Goal: Task Accomplishment & Management: Complete application form

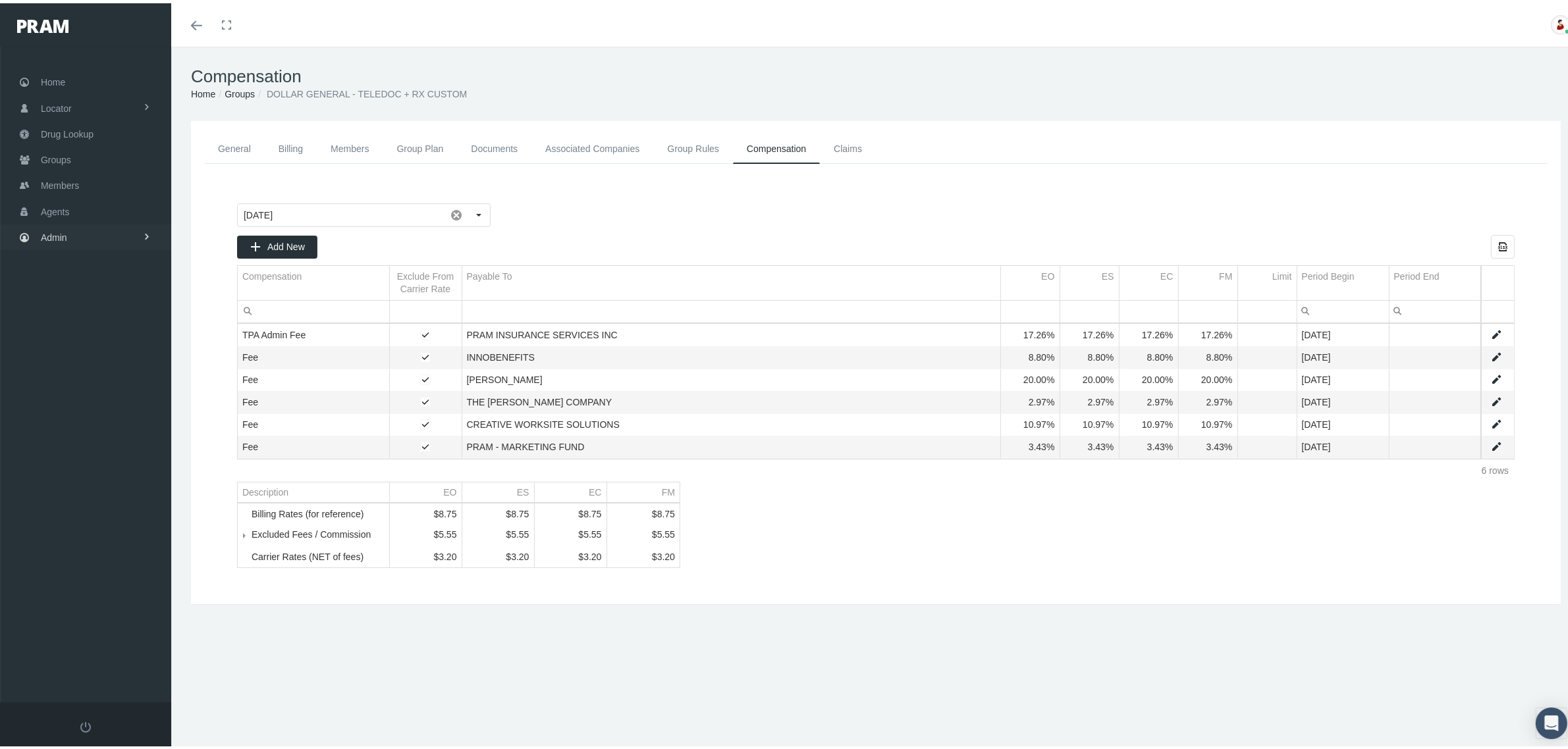
click at [105, 223] on link "Admin" at bounding box center [86, 234] width 171 height 26
click at [97, 304] on link "Claims" at bounding box center [86, 312] width 171 height 23
click at [103, 335] on span "PBM Invoices" at bounding box center [79, 338] width 56 height 22
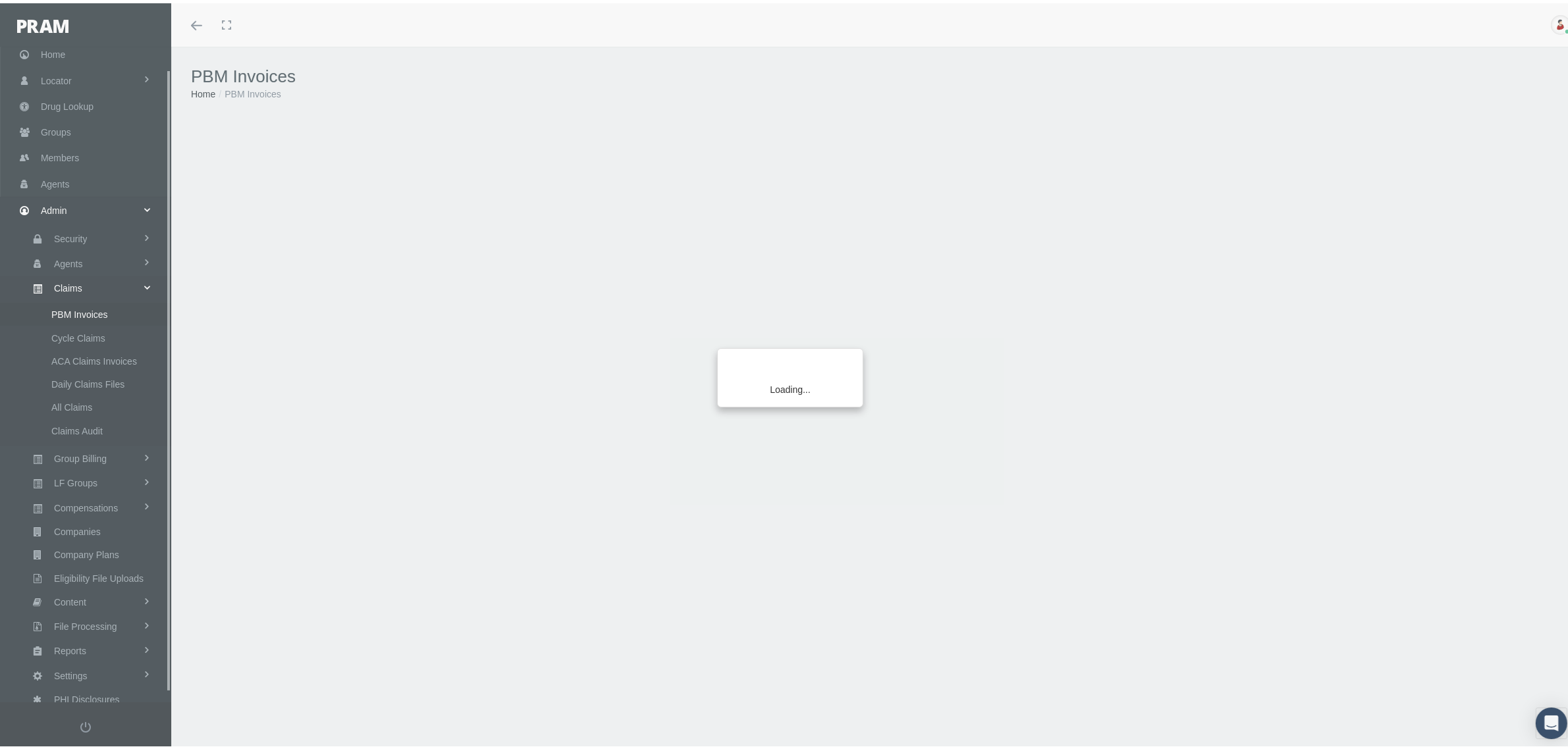
scroll to position [33, 0]
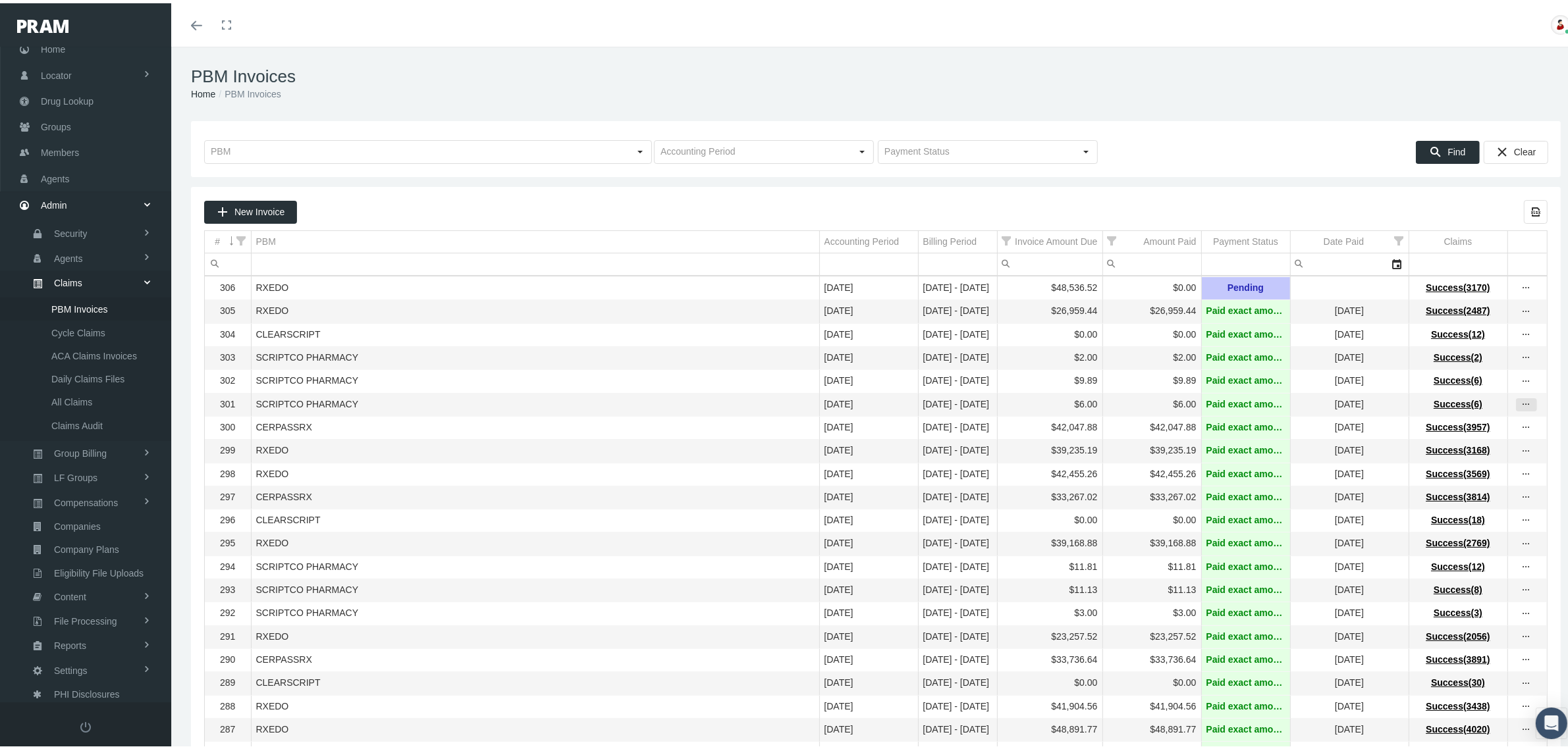
click at [1520, 403] on icon "more" at bounding box center [1526, 401] width 12 height 12
click at [1488, 420] on div "View Invoice" at bounding box center [1459, 430] width 129 height 28
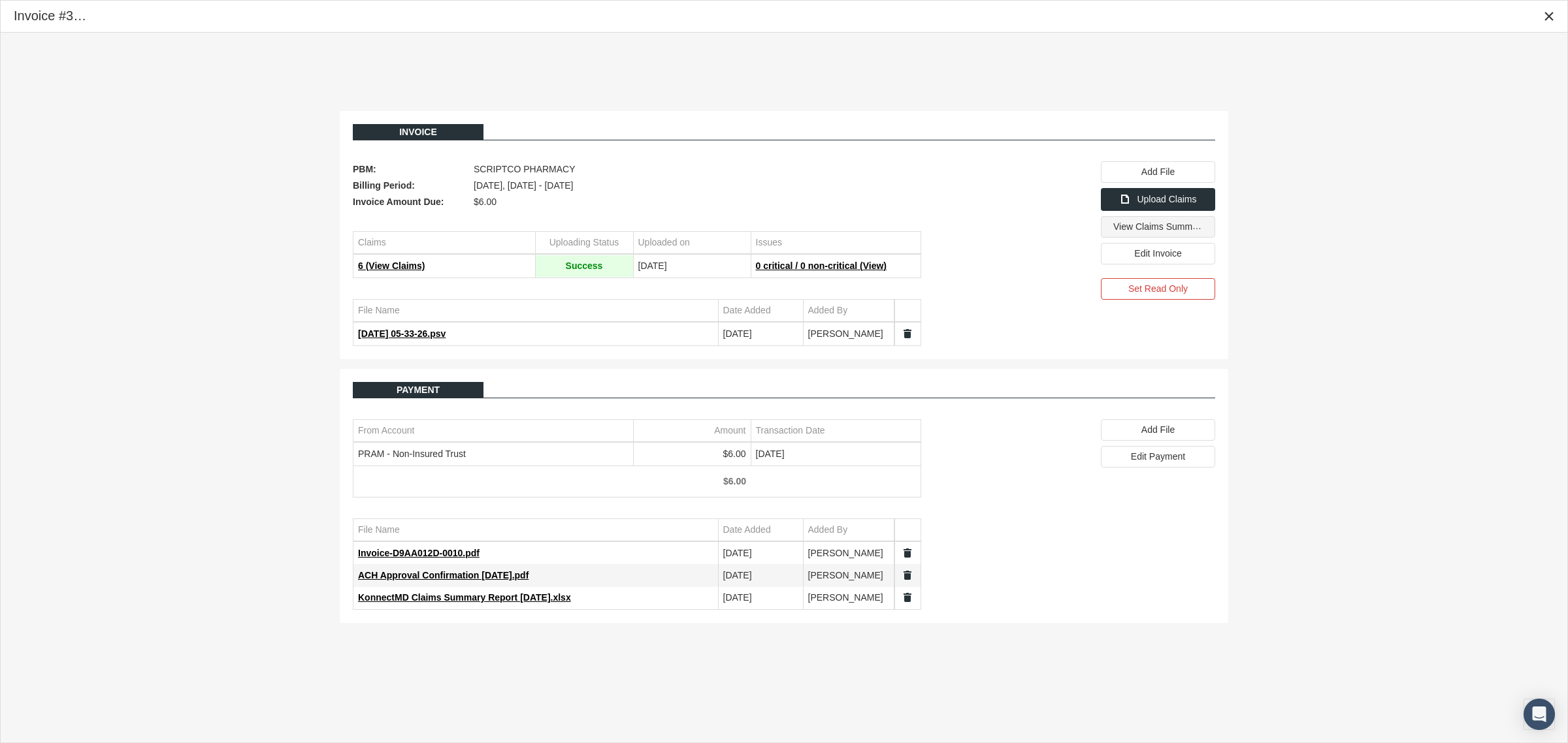
click at [1166, 229] on span "View Claims Summary" at bounding box center [1159, 226] width 92 height 11
click at [1554, 17] on icon "Close" at bounding box center [1549, 16] width 12 height 12
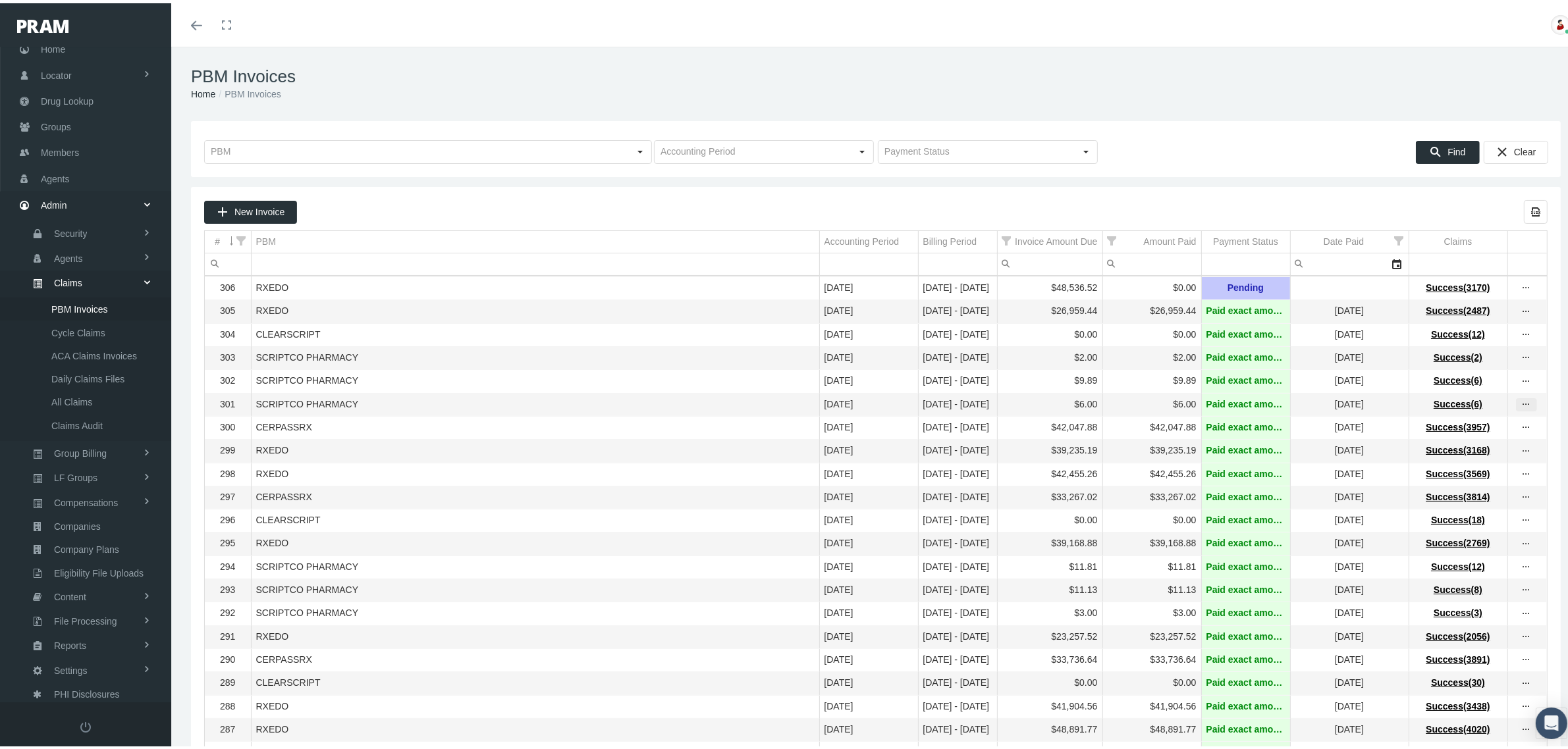
click at [1521, 405] on div "more" at bounding box center [1526, 401] width 19 height 12
click at [1478, 424] on div "View Invoice" at bounding box center [1459, 430] width 129 height 28
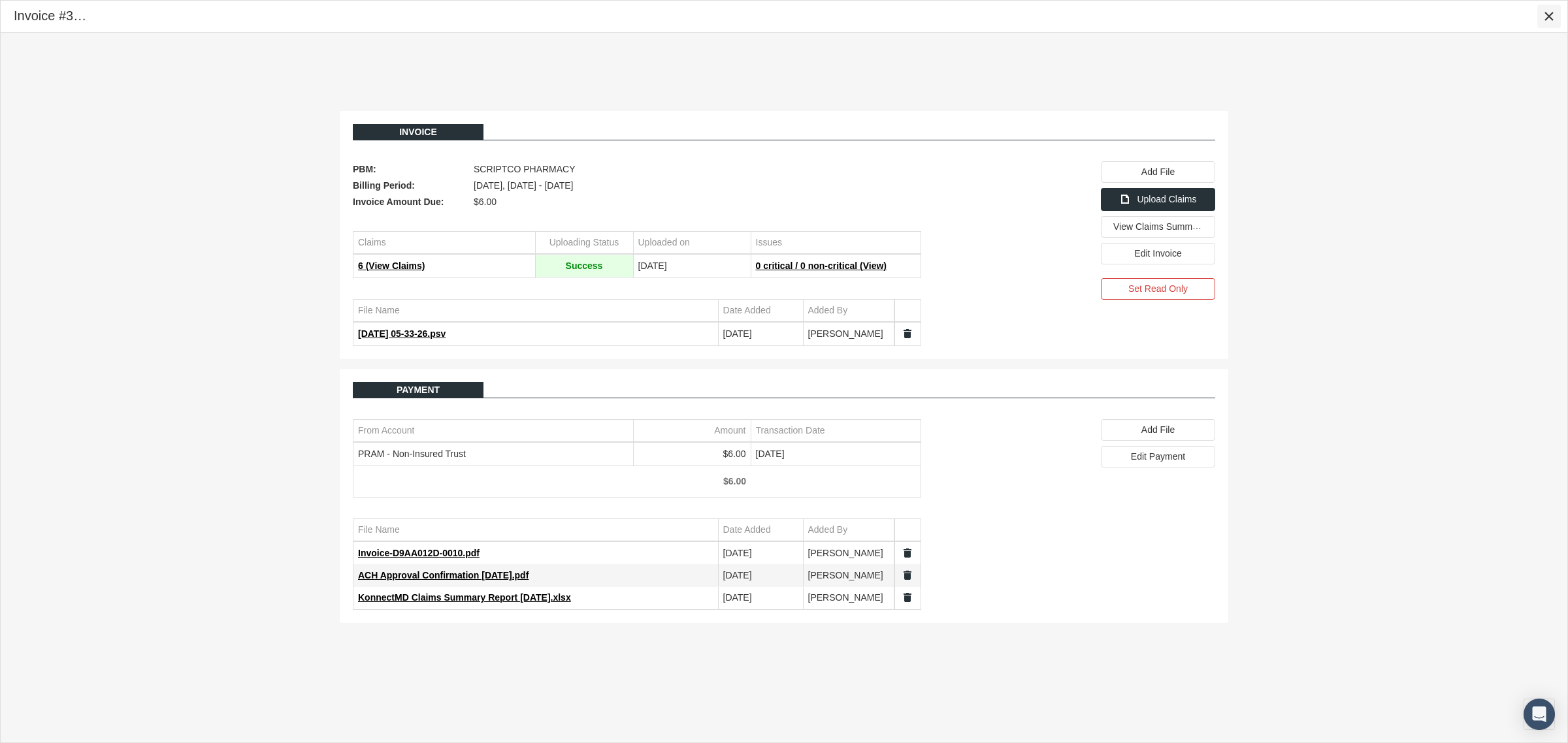
click at [1548, 17] on icon "Close" at bounding box center [1549, 16] width 12 height 12
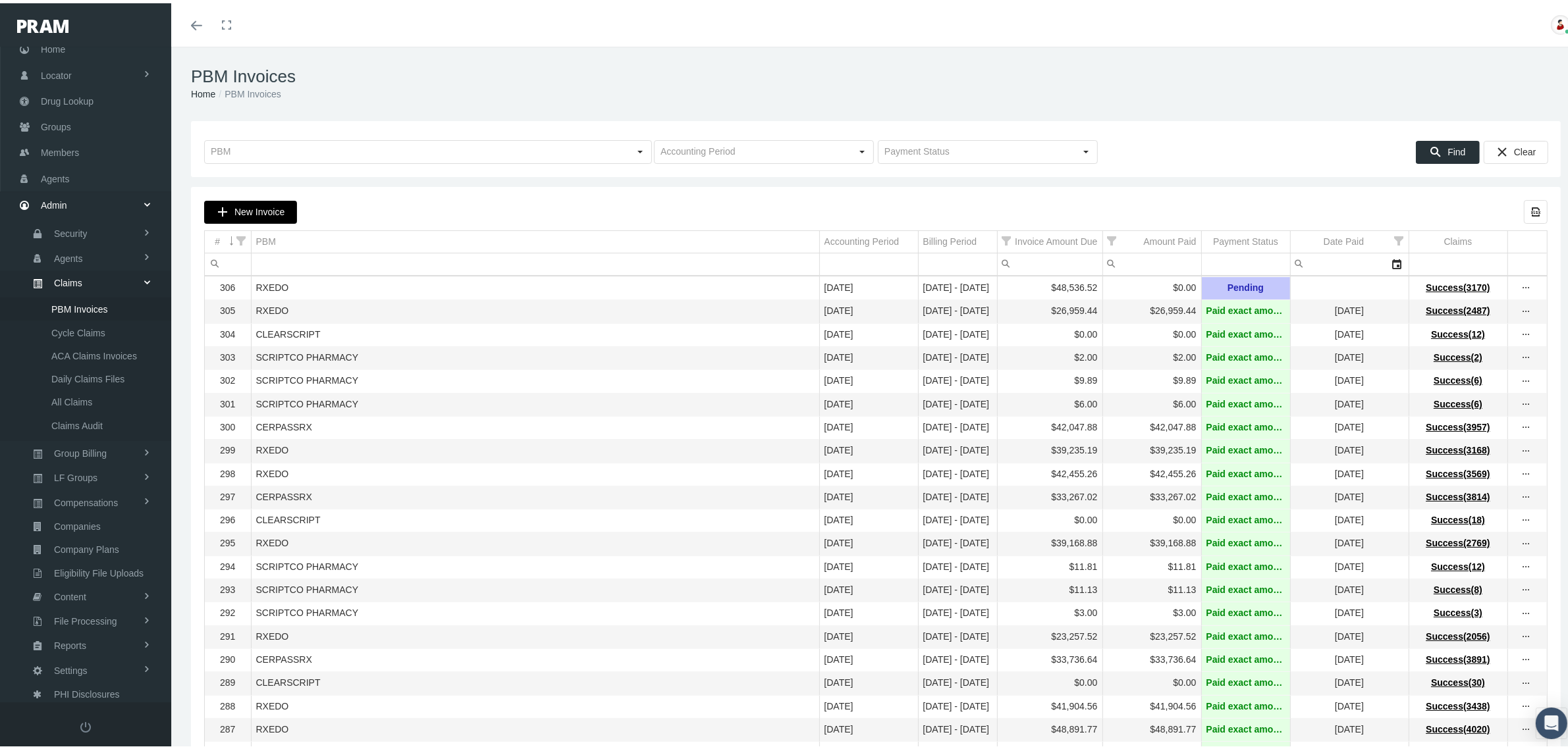
click at [262, 215] on div "New Invoice" at bounding box center [250, 209] width 92 height 22
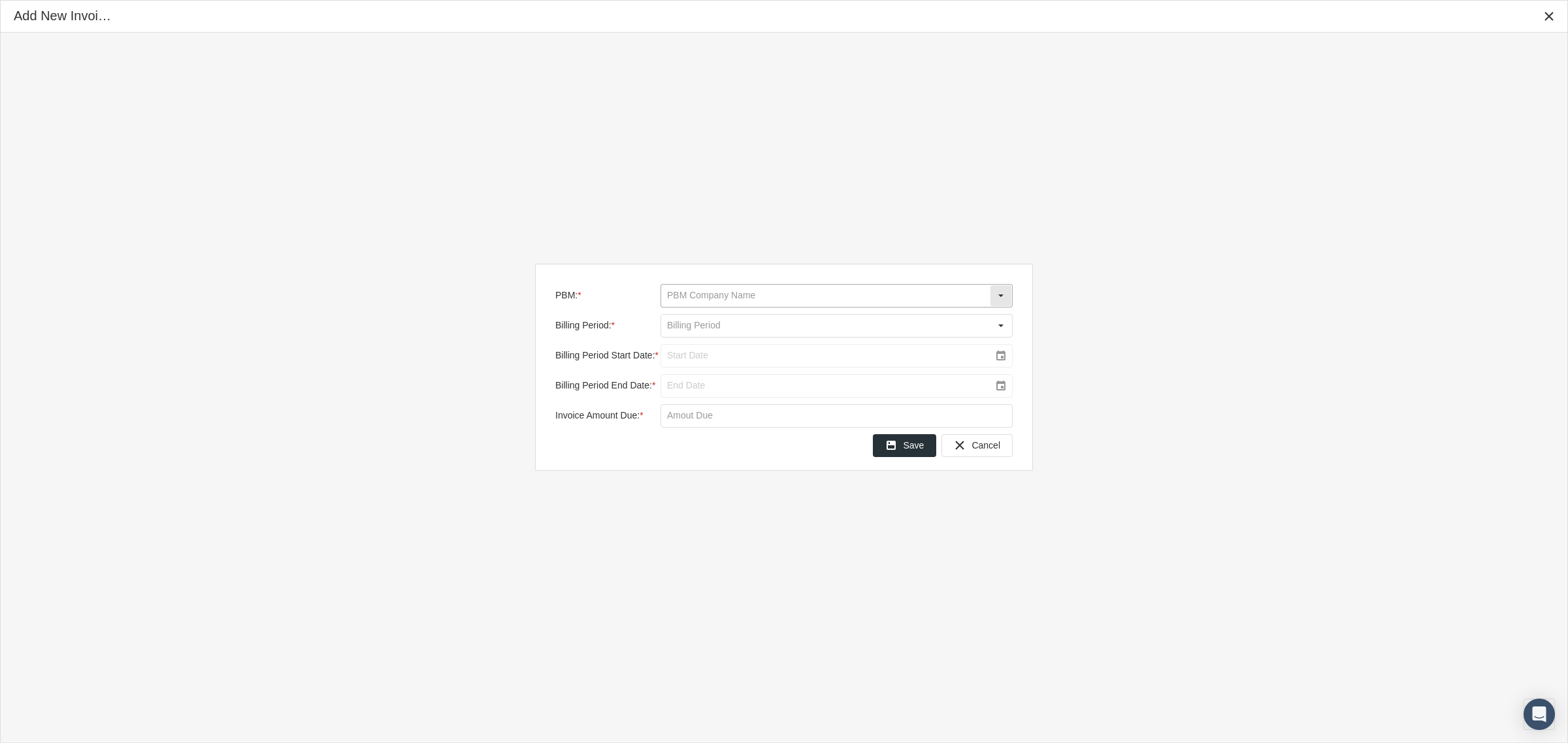
click at [785, 287] on input "PBM: *" at bounding box center [825, 296] width 329 height 22
click at [745, 321] on div "CERPASSRX" at bounding box center [836, 318] width 349 height 21
type input "CERPASSRX"
click at [743, 324] on input "Billing Period: *" at bounding box center [825, 326] width 329 height 22
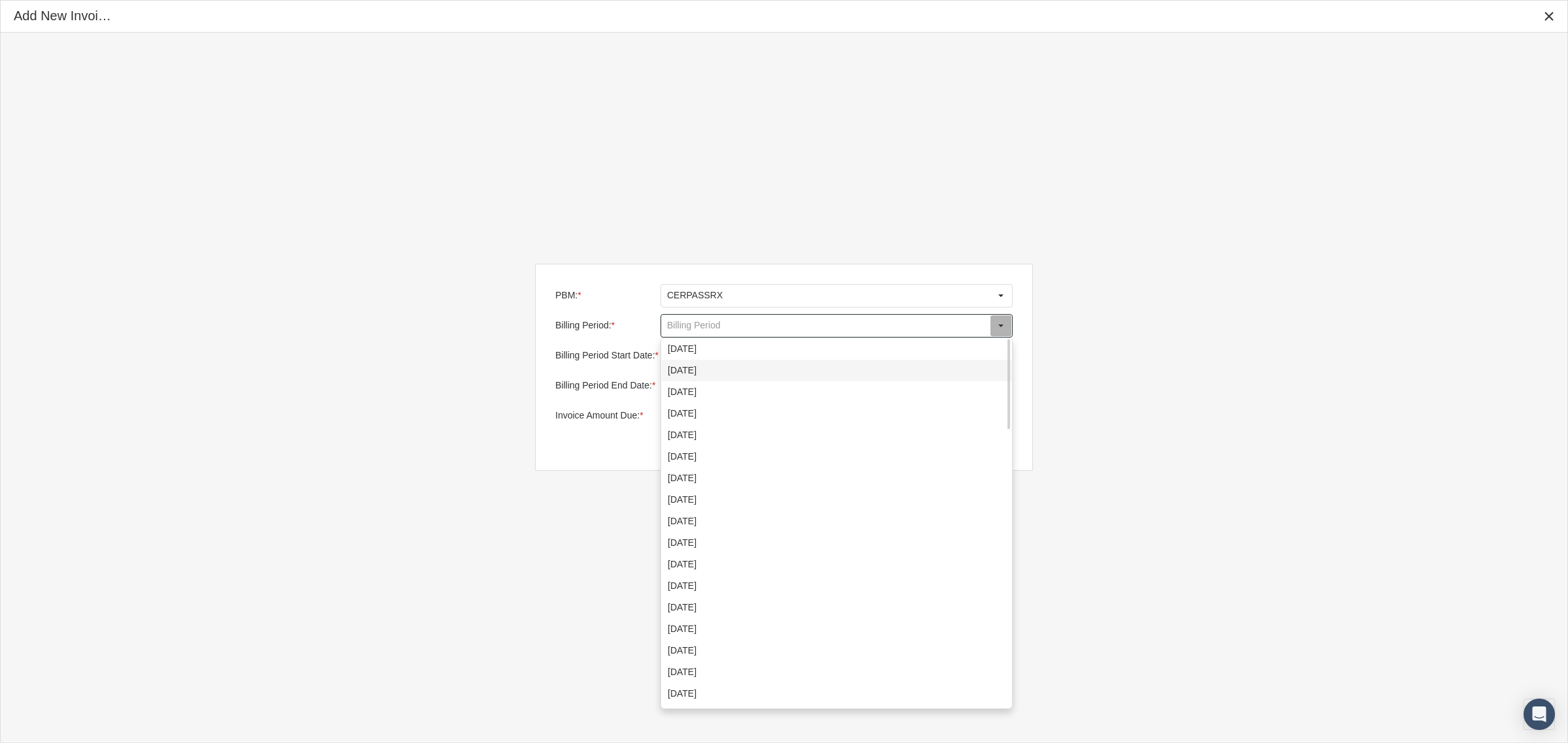
click at [725, 370] on div "[DATE]" at bounding box center [836, 370] width 349 height 21
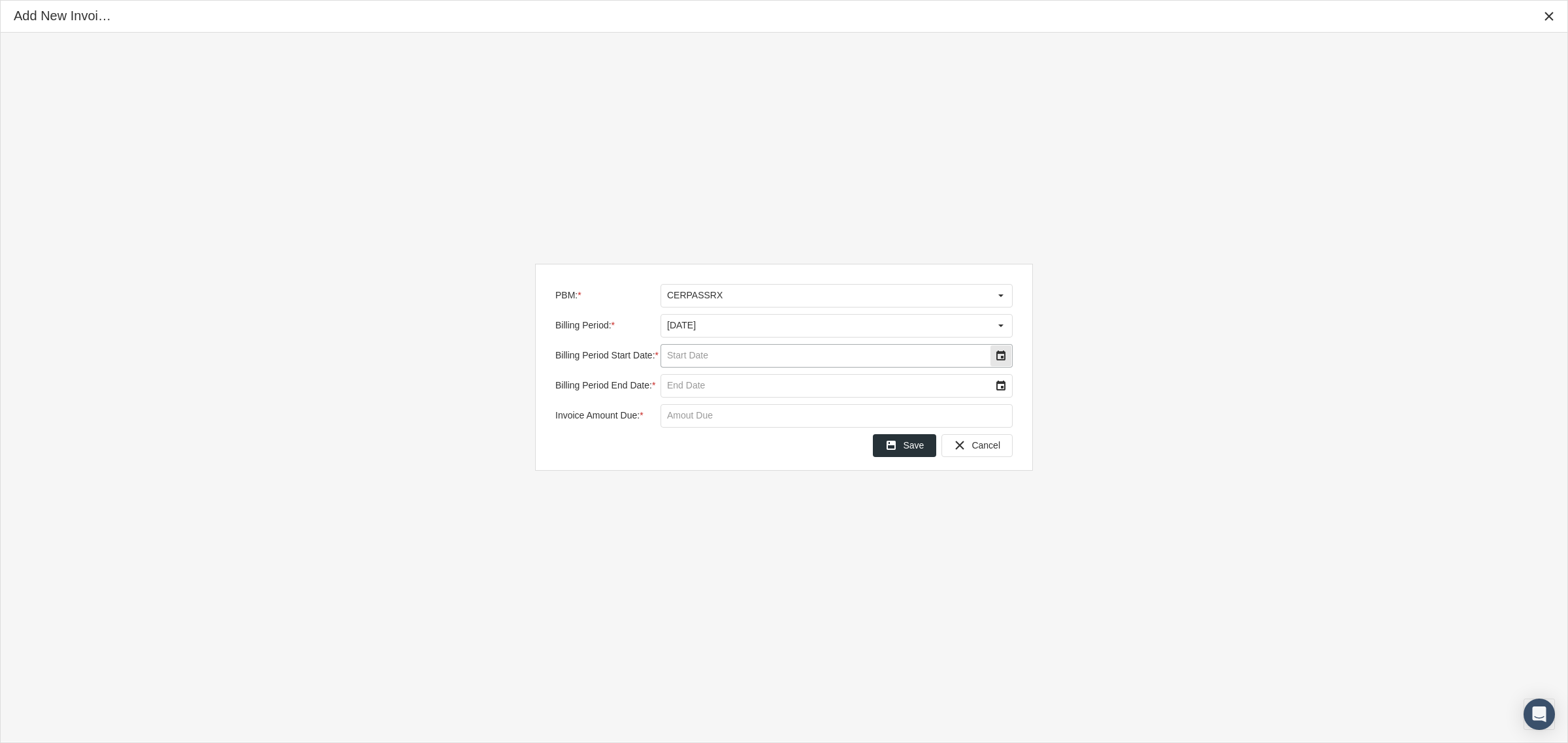
click at [729, 362] on input "Billing Period Start Date: *" at bounding box center [825, 356] width 329 height 22
click at [1003, 354] on div "Select" at bounding box center [1001, 356] width 21 height 21
click at [817, 439] on span "1" at bounding box center [819, 441] width 6 height 11
click at [998, 386] on div "Select" at bounding box center [1001, 386] width 21 height 21
click at [819, 513] on span "15" at bounding box center [819, 513] width 11 height 11
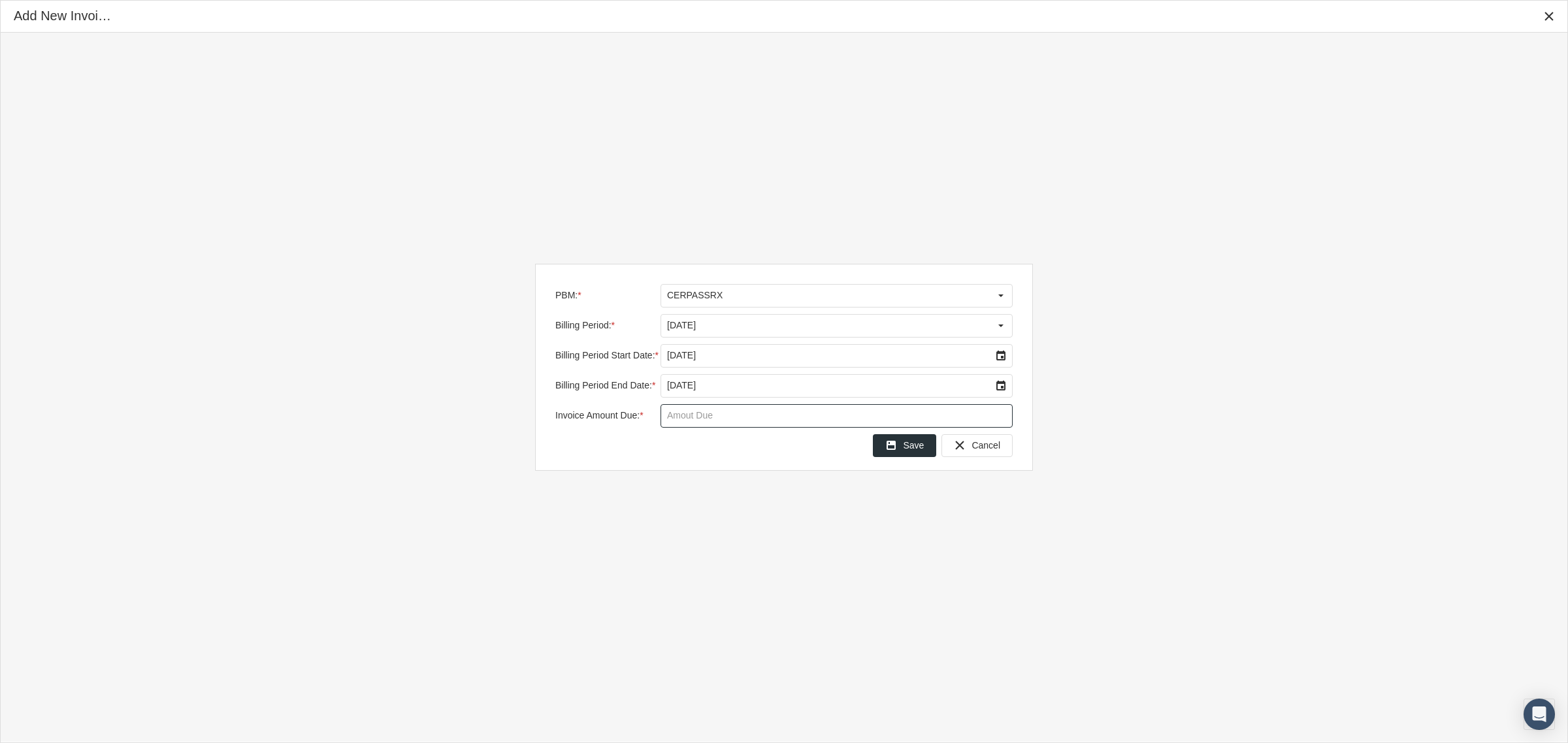
click at [729, 415] on input "Invoice Amount Due: *" at bounding box center [836, 416] width 351 height 22
paste input "text"
click at [729, 415] on input "Invoice Amount Due: *" at bounding box center [836, 416] width 351 height 22
click at [713, 412] on input "Invoice Amount Due: *" at bounding box center [836, 416] width 351 height 22
paste input "$ 30,676.91"
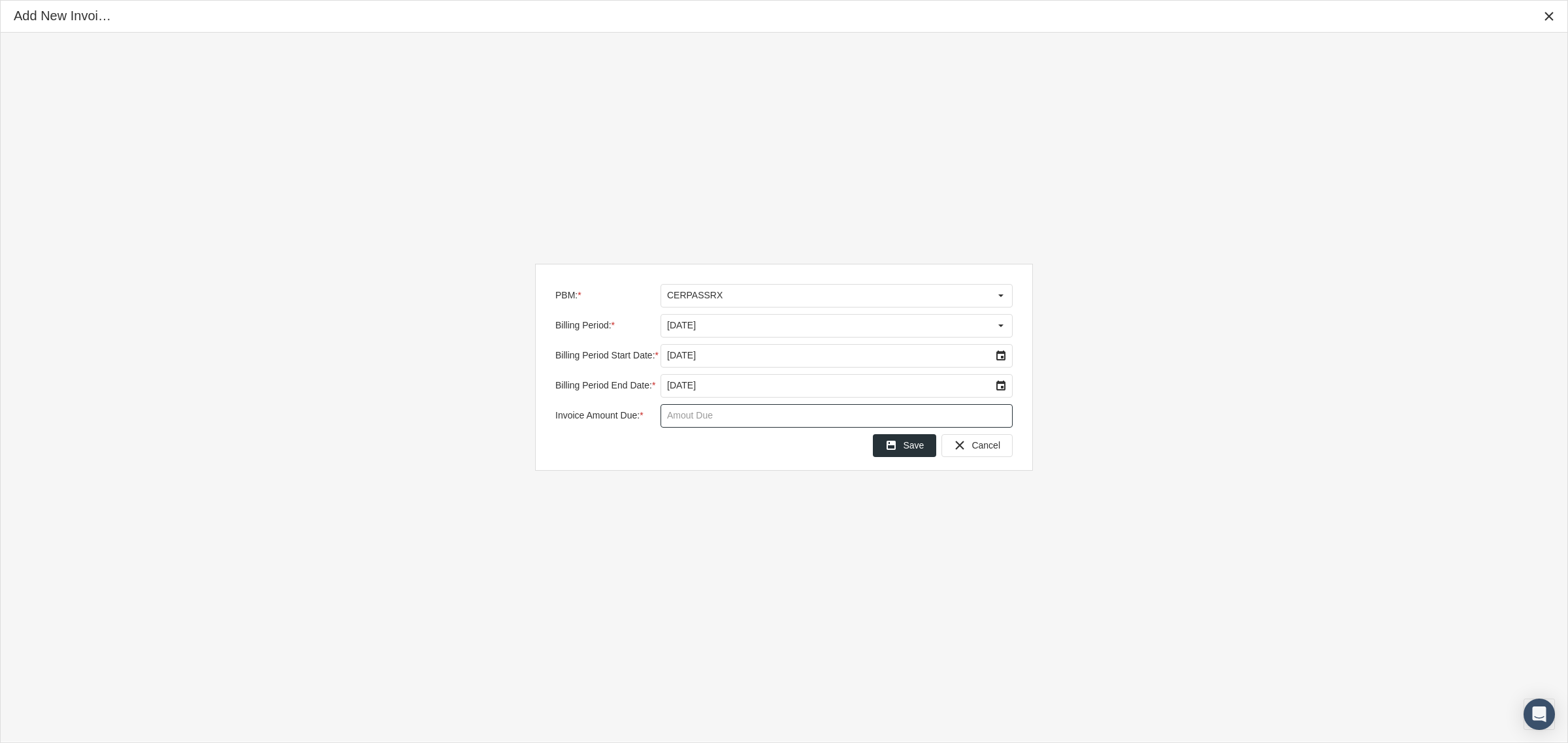
type input "$ 30,676.91"
click at [903, 447] on div "Save" at bounding box center [904, 445] width 62 height 21
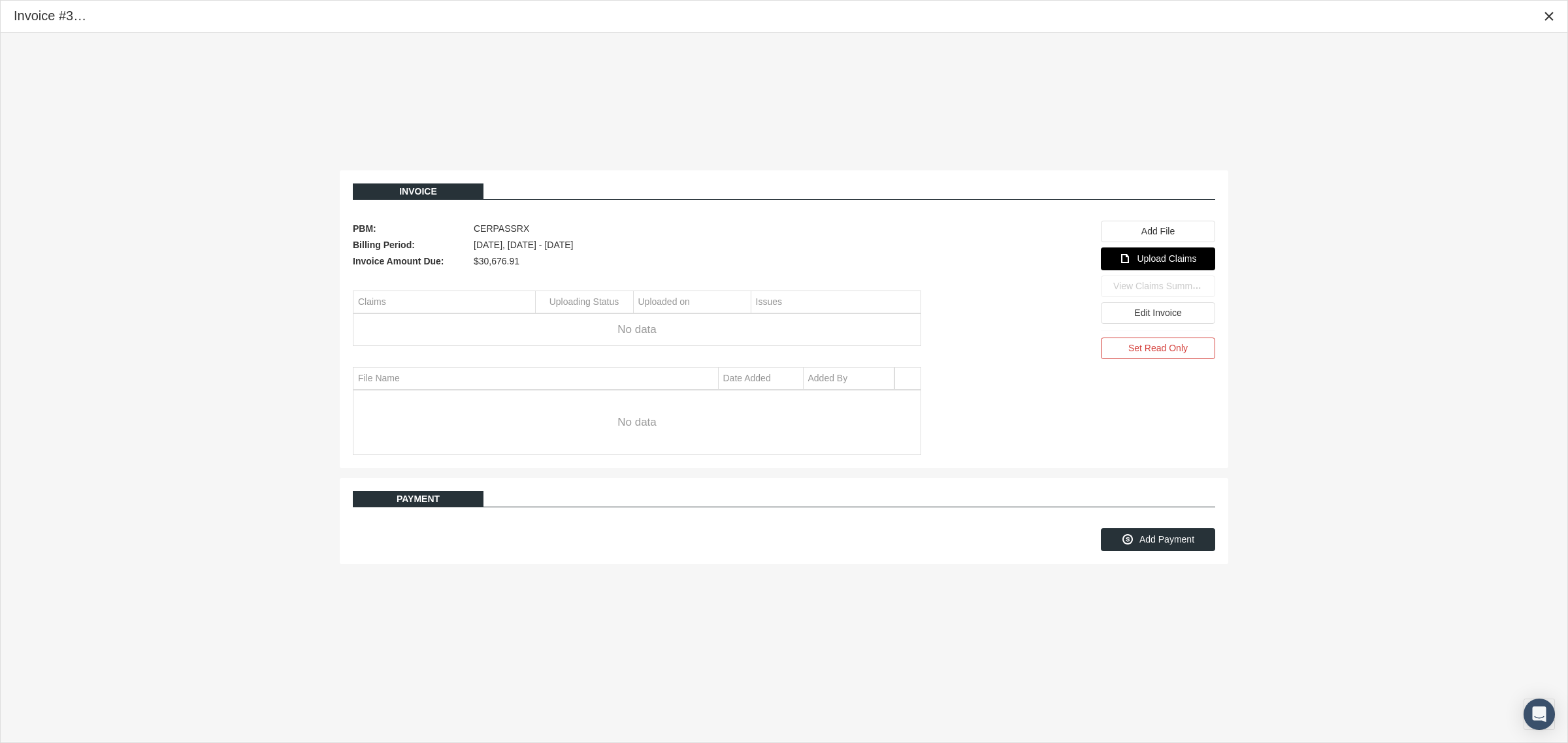
click at [1176, 255] on span "Upload Claims" at bounding box center [1166, 258] width 59 height 10
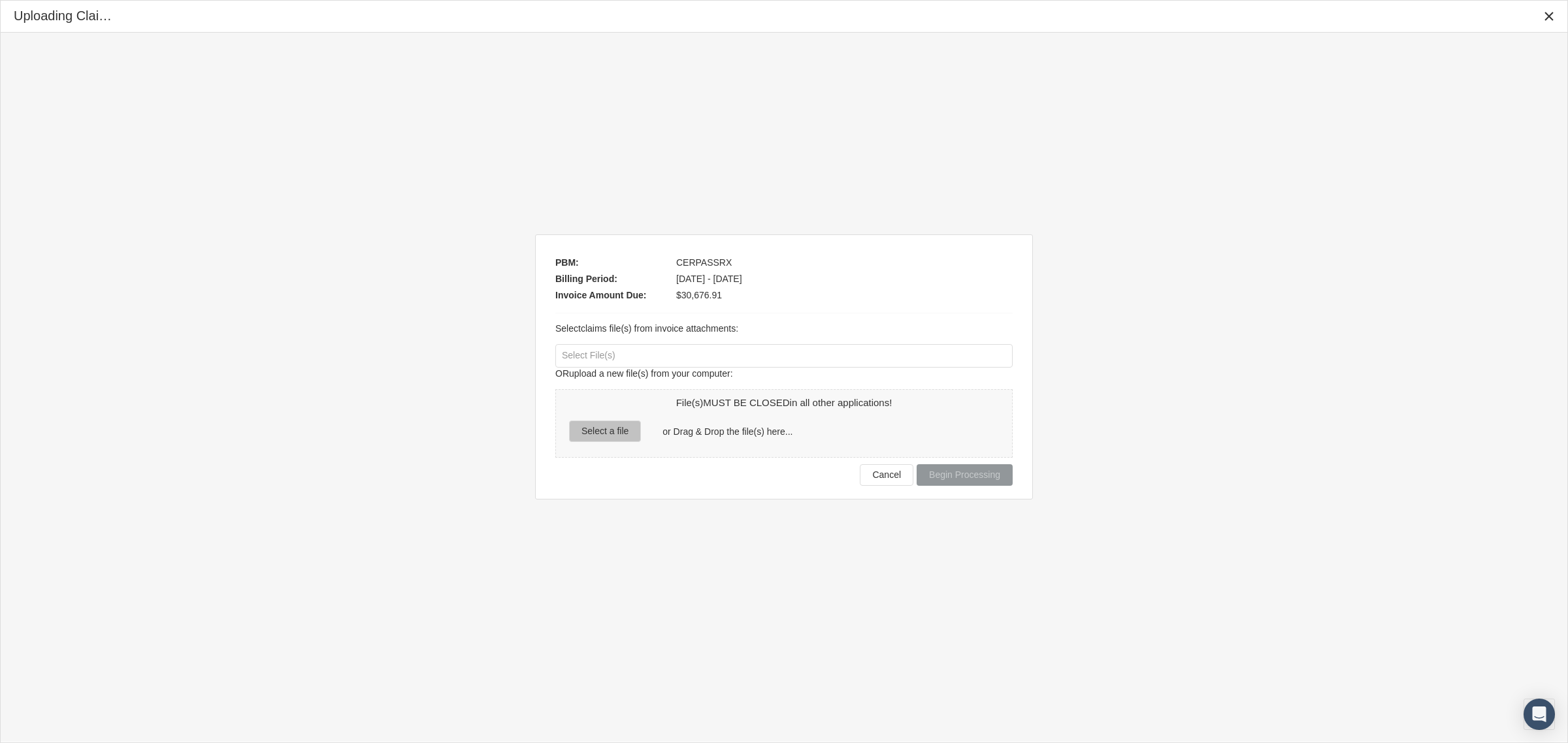
click at [625, 431] on span "Select a file" at bounding box center [605, 430] width 47 height 10
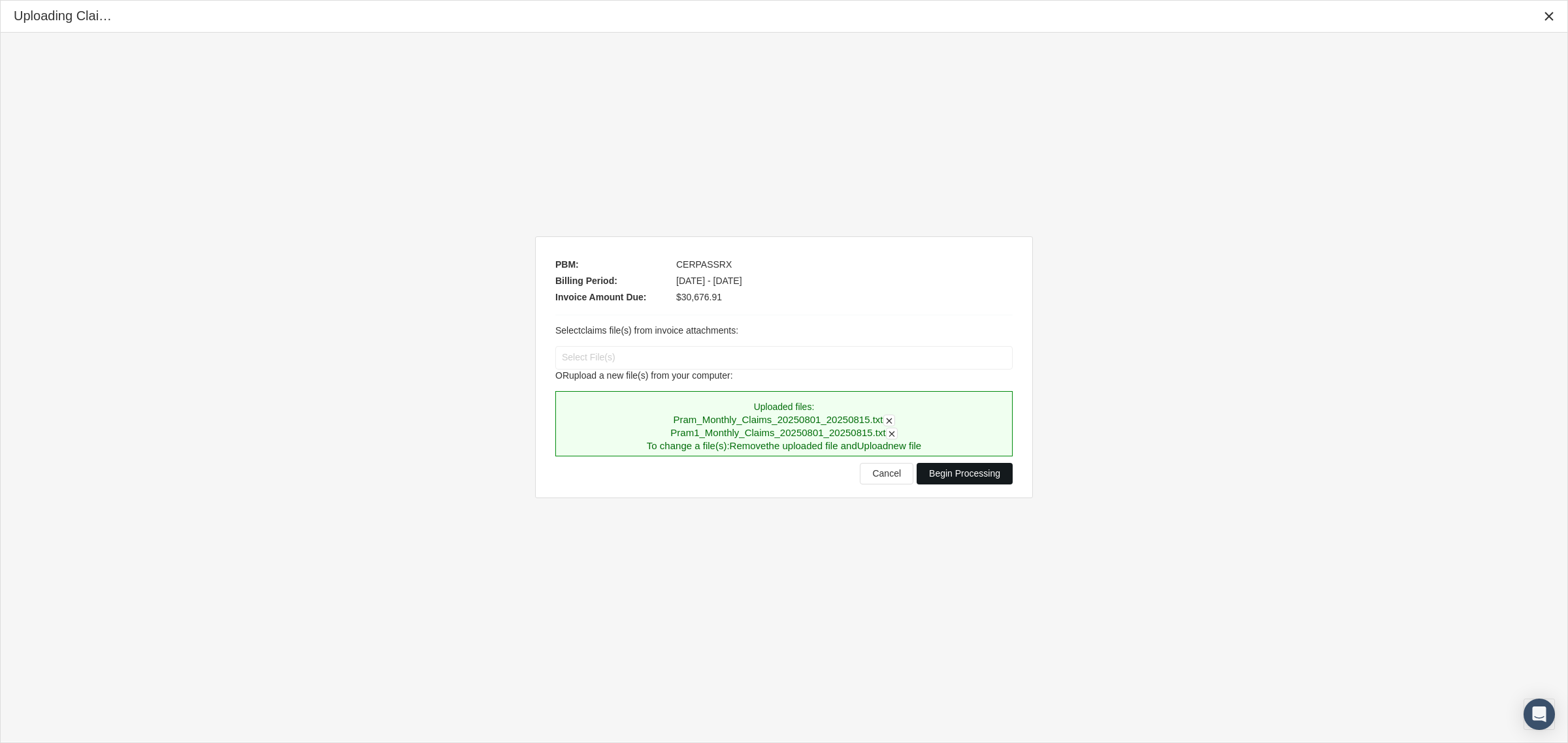
click at [977, 467] on div "Begin Processing" at bounding box center [964, 473] width 95 height 20
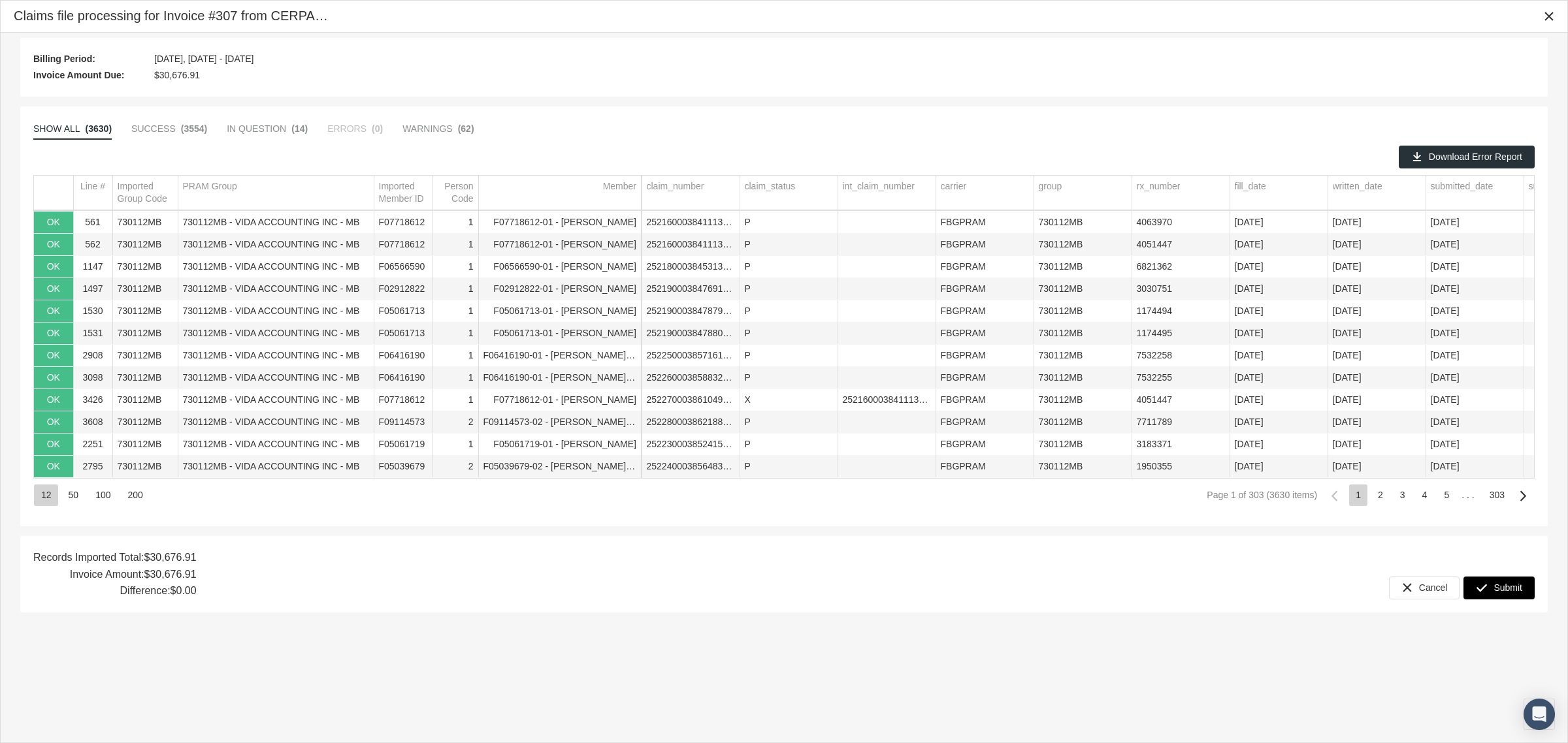
click at [1509, 586] on span "Submit" at bounding box center [1508, 587] width 29 height 10
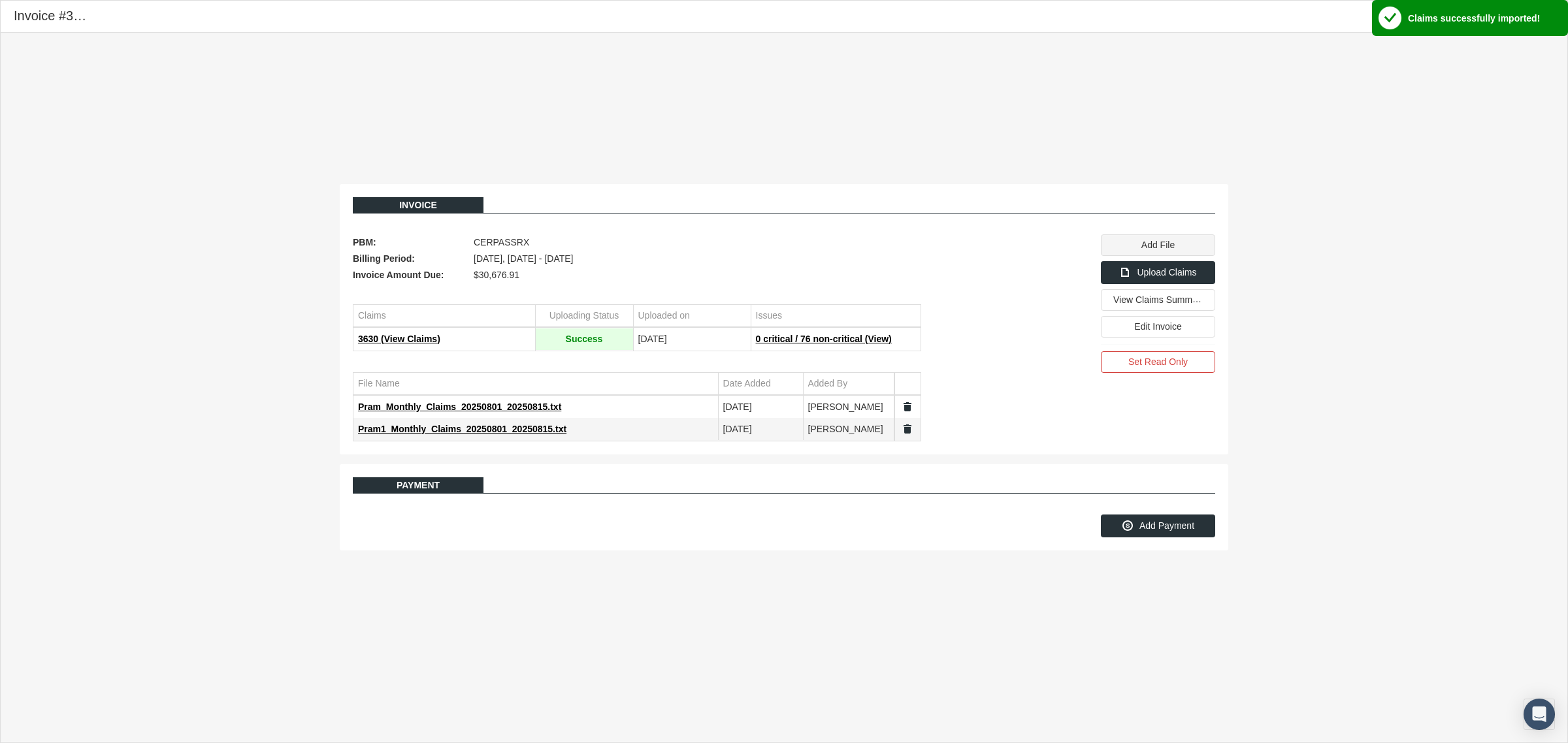
click at [1165, 244] on span "Add File" at bounding box center [1157, 244] width 33 height 10
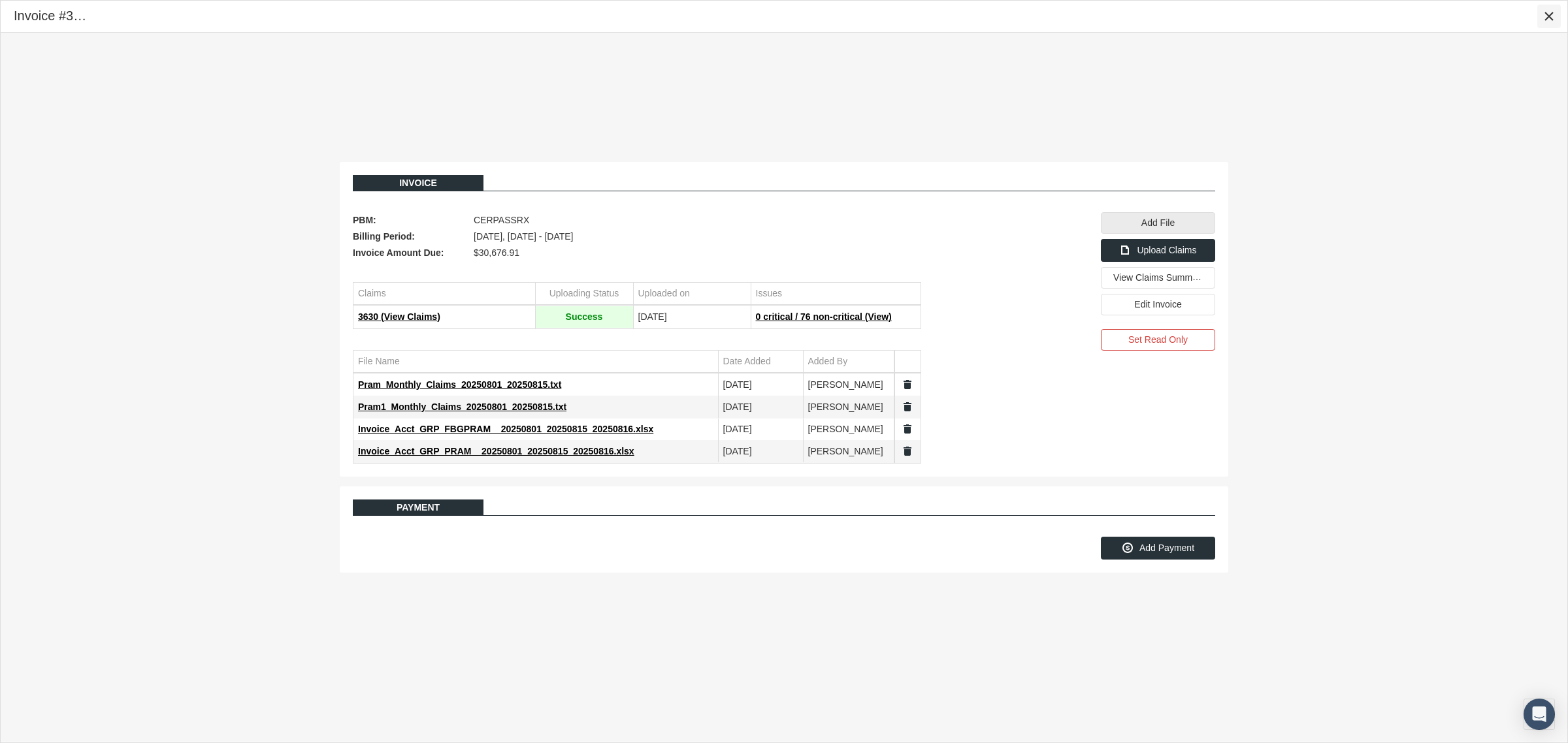
click at [1551, 17] on icon "Close" at bounding box center [1549, 16] width 12 height 12
